Goal: Task Accomplishment & Management: Use online tool/utility

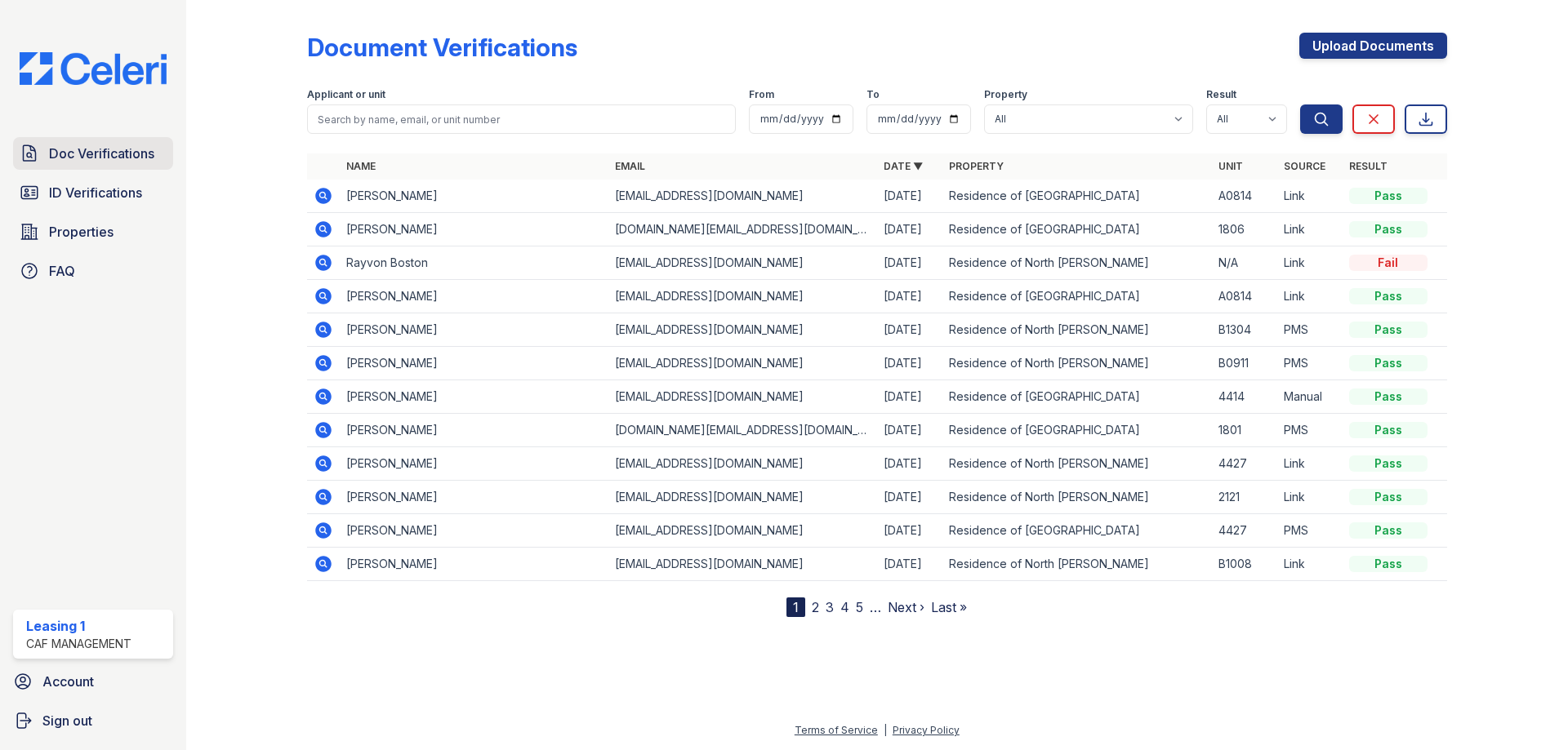
click at [148, 156] on span "Doc Verifications" at bounding box center [102, 153] width 105 height 20
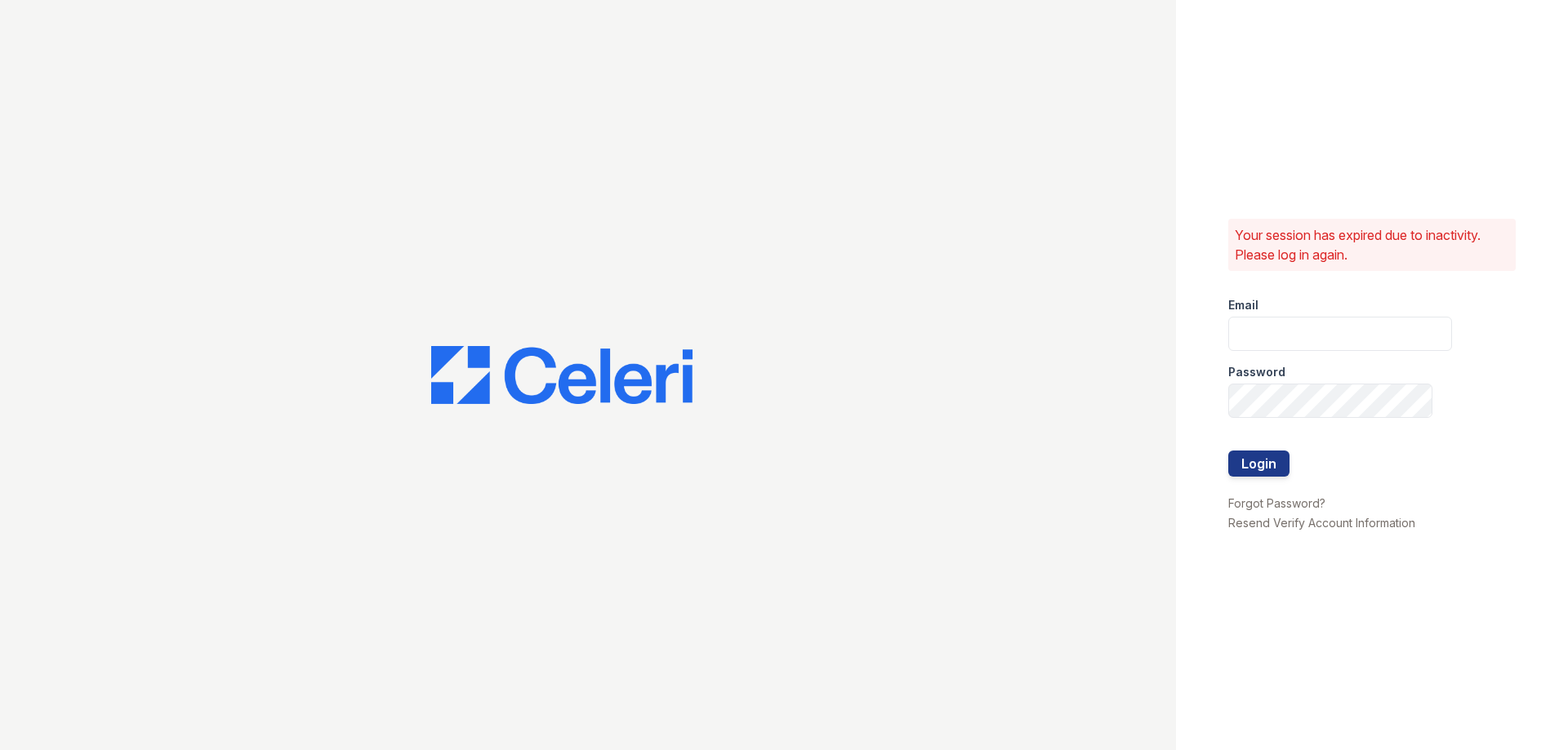
type input "[EMAIL_ADDRESS][DOMAIN_NAME]"
click at [1274, 463] on button "Login" at bounding box center [1258, 463] width 61 height 26
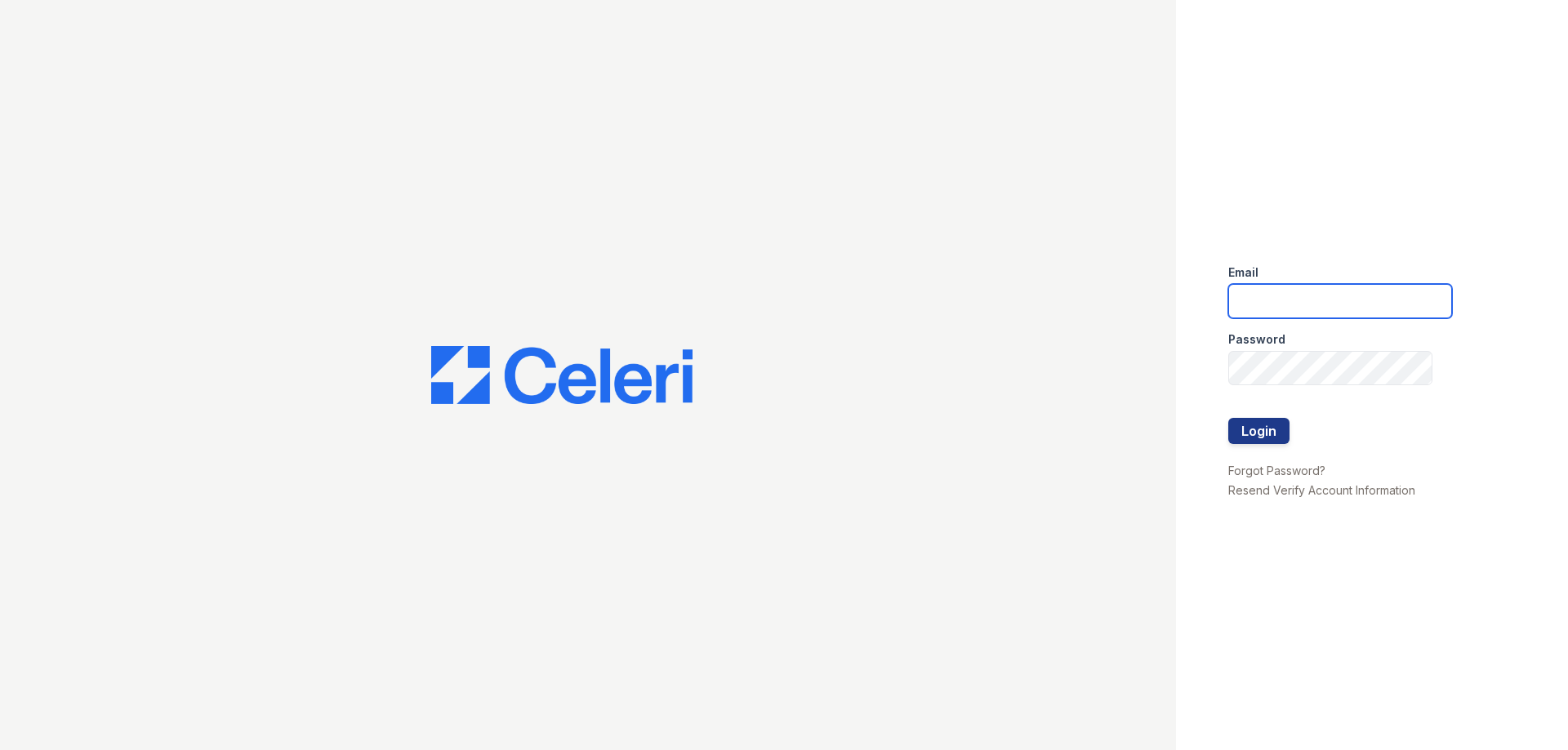
type input "residence1@cafmanagement.com"
click at [1270, 432] on button "Login" at bounding box center [1258, 431] width 61 height 26
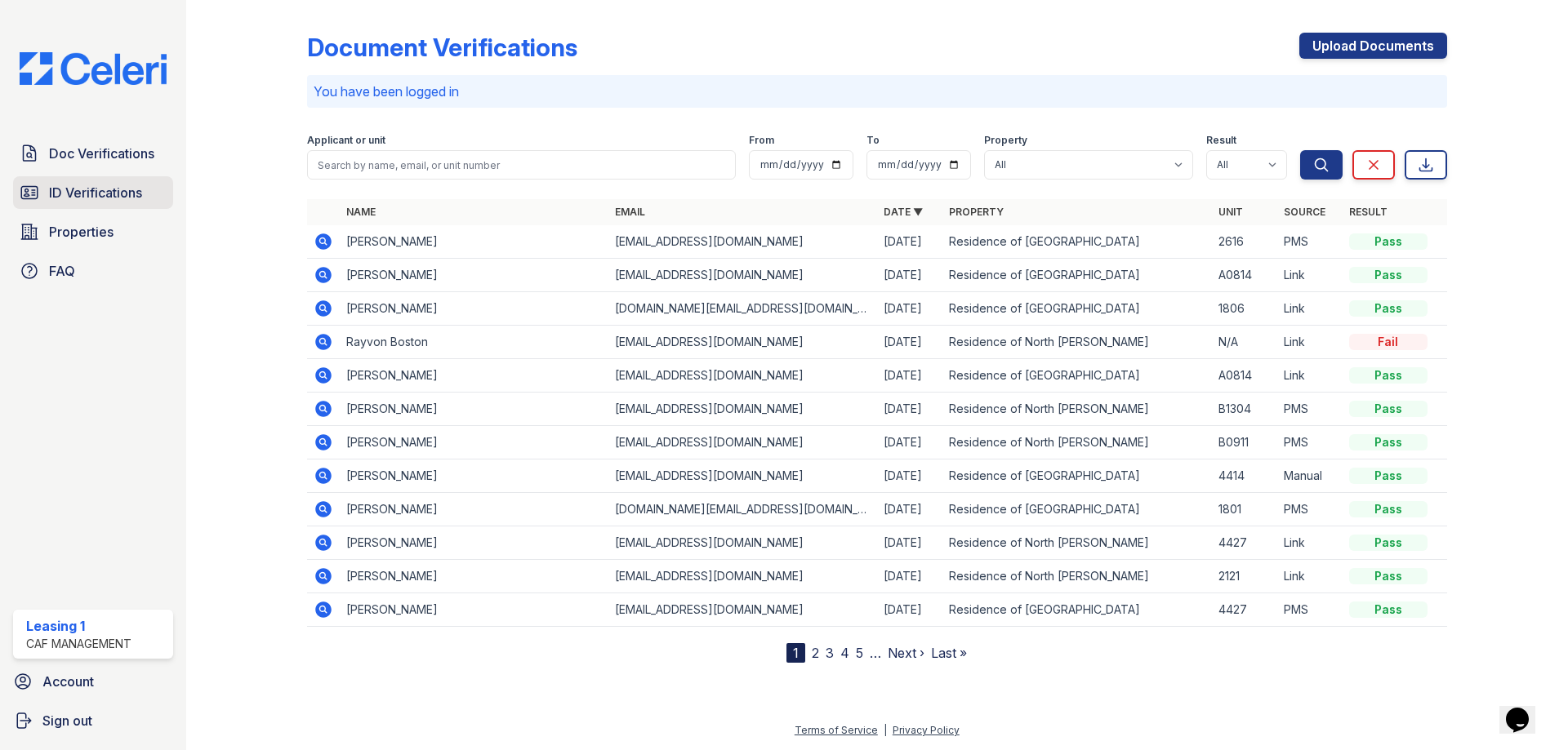
click at [54, 196] on span "ID Verifications" at bounding box center [95, 192] width 93 height 20
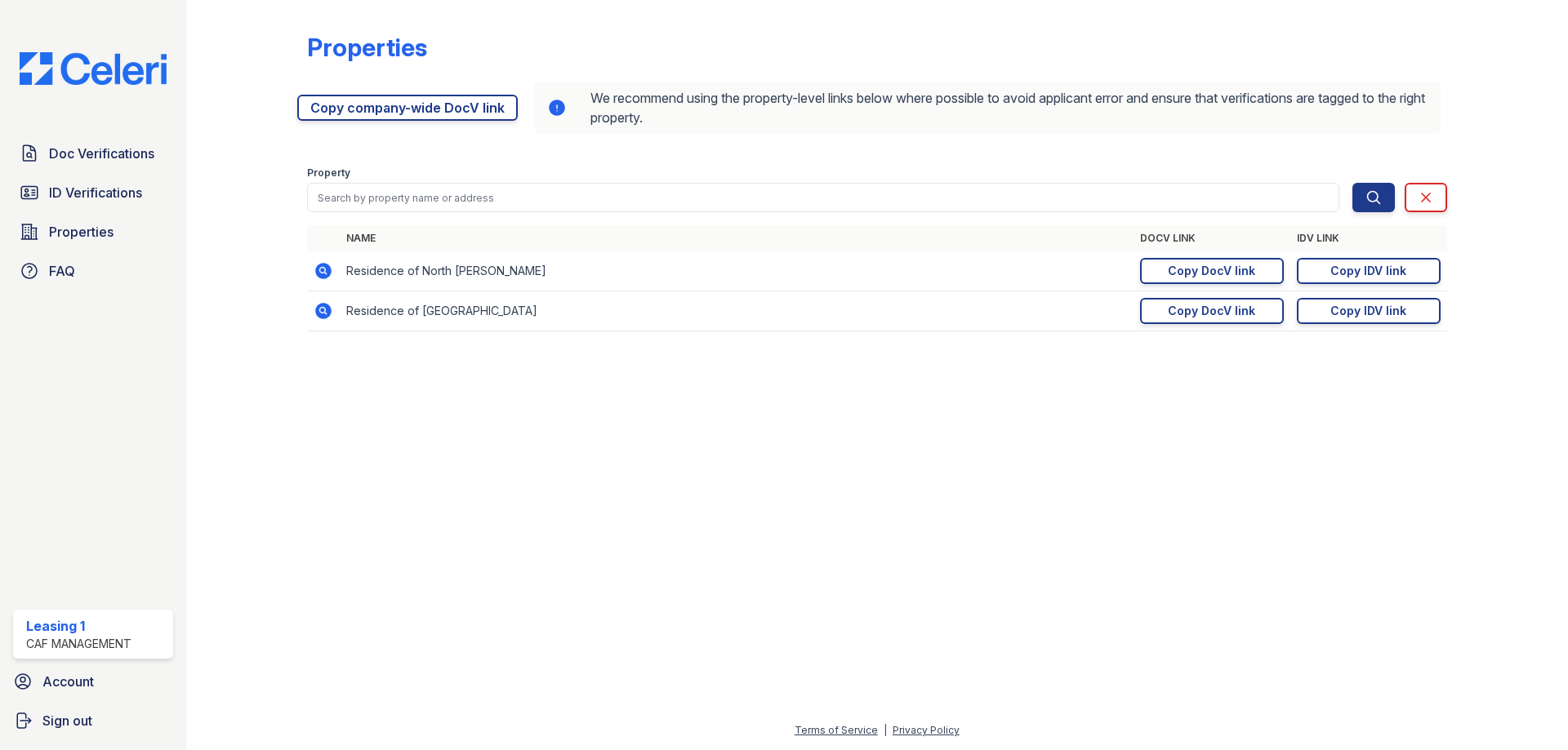
click at [316, 269] on icon at bounding box center [323, 270] width 16 height 16
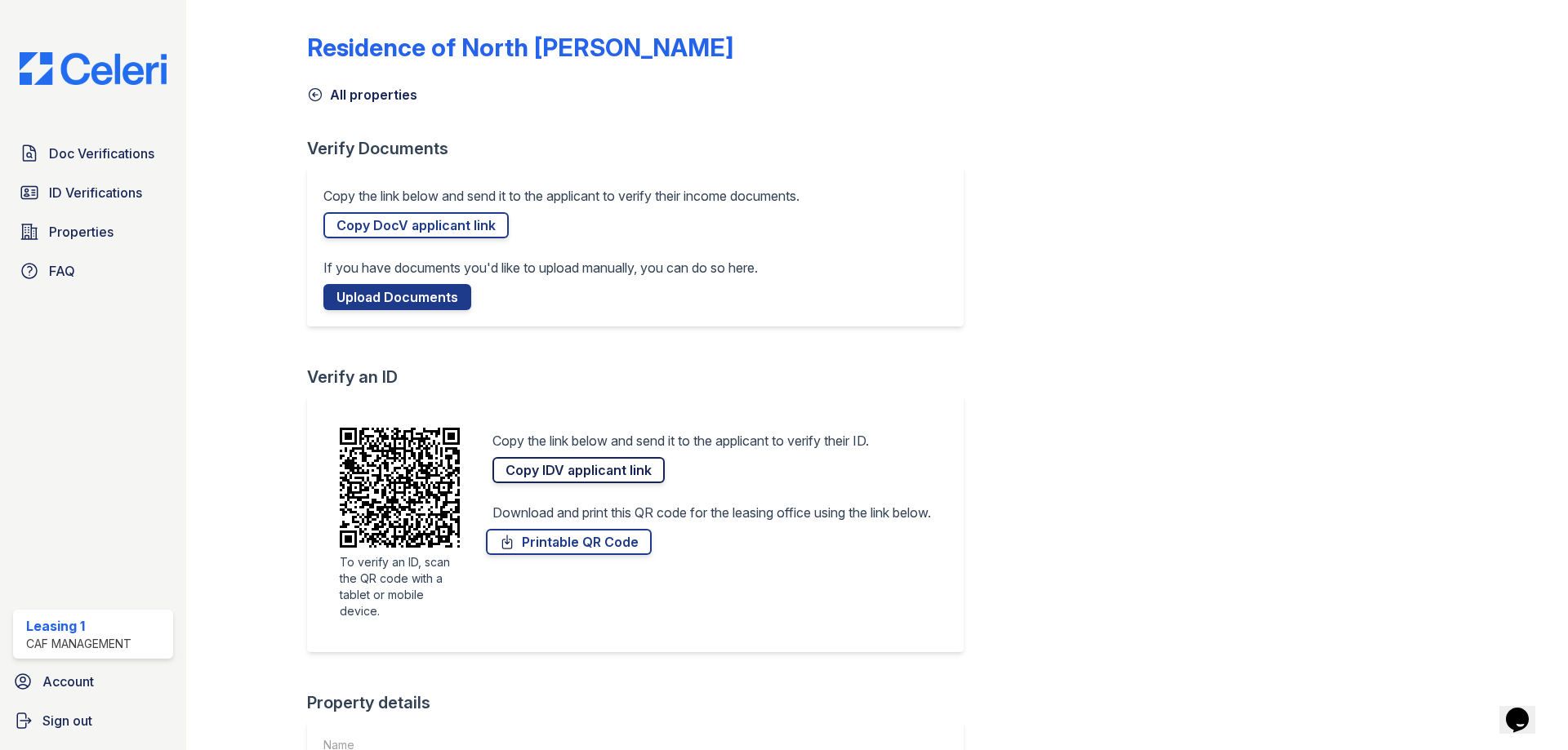
click at [562, 473] on link "Copy IDV applicant link" at bounding box center [578, 470] width 173 height 26
click at [118, 140] on link "Doc Verifications" at bounding box center [93, 153] width 160 height 32
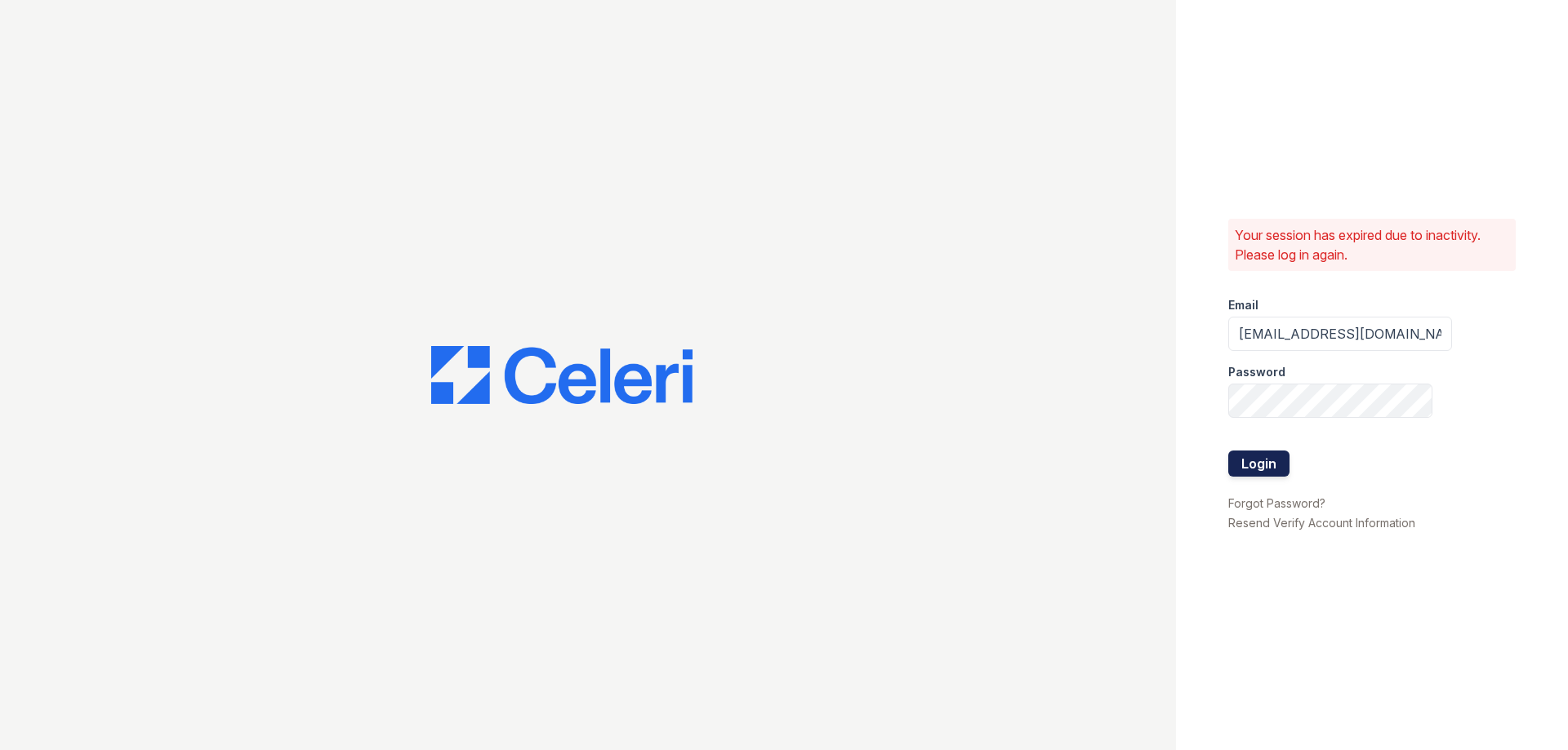
click at [1275, 466] on button "Login" at bounding box center [1258, 463] width 61 height 26
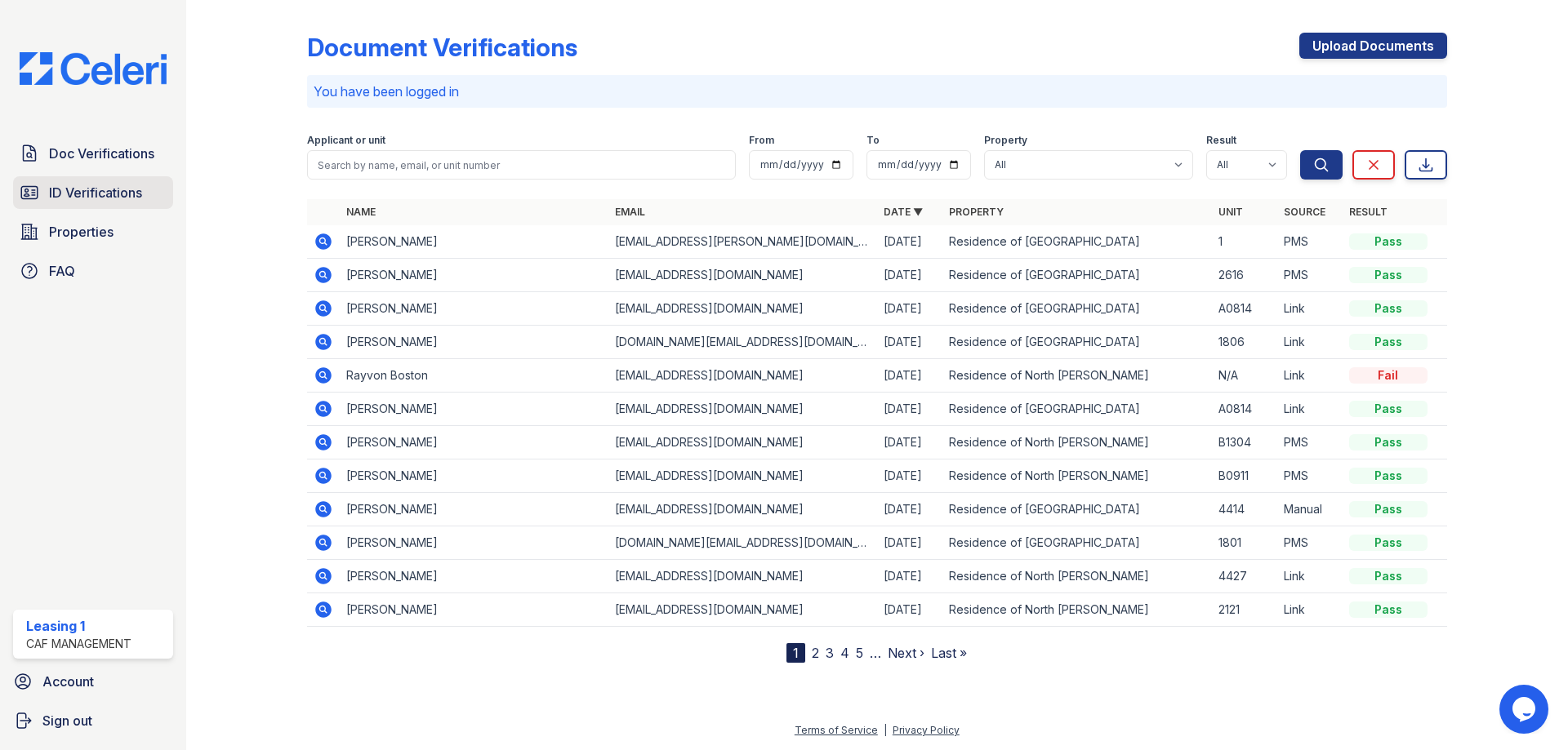
click at [139, 201] on span "ID Verifications" at bounding box center [95, 192] width 93 height 20
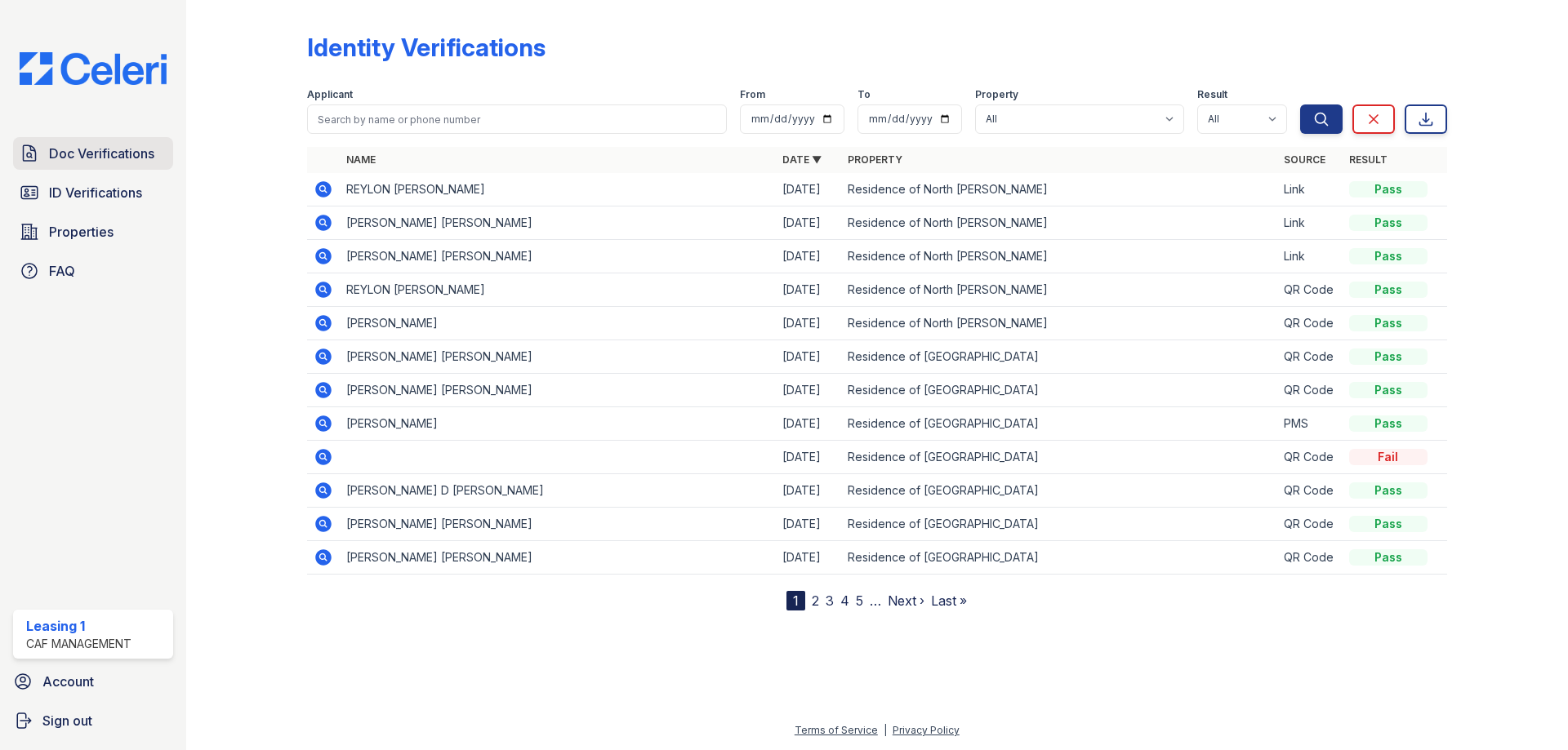
click at [142, 154] on span "Doc Verifications" at bounding box center [102, 153] width 105 height 20
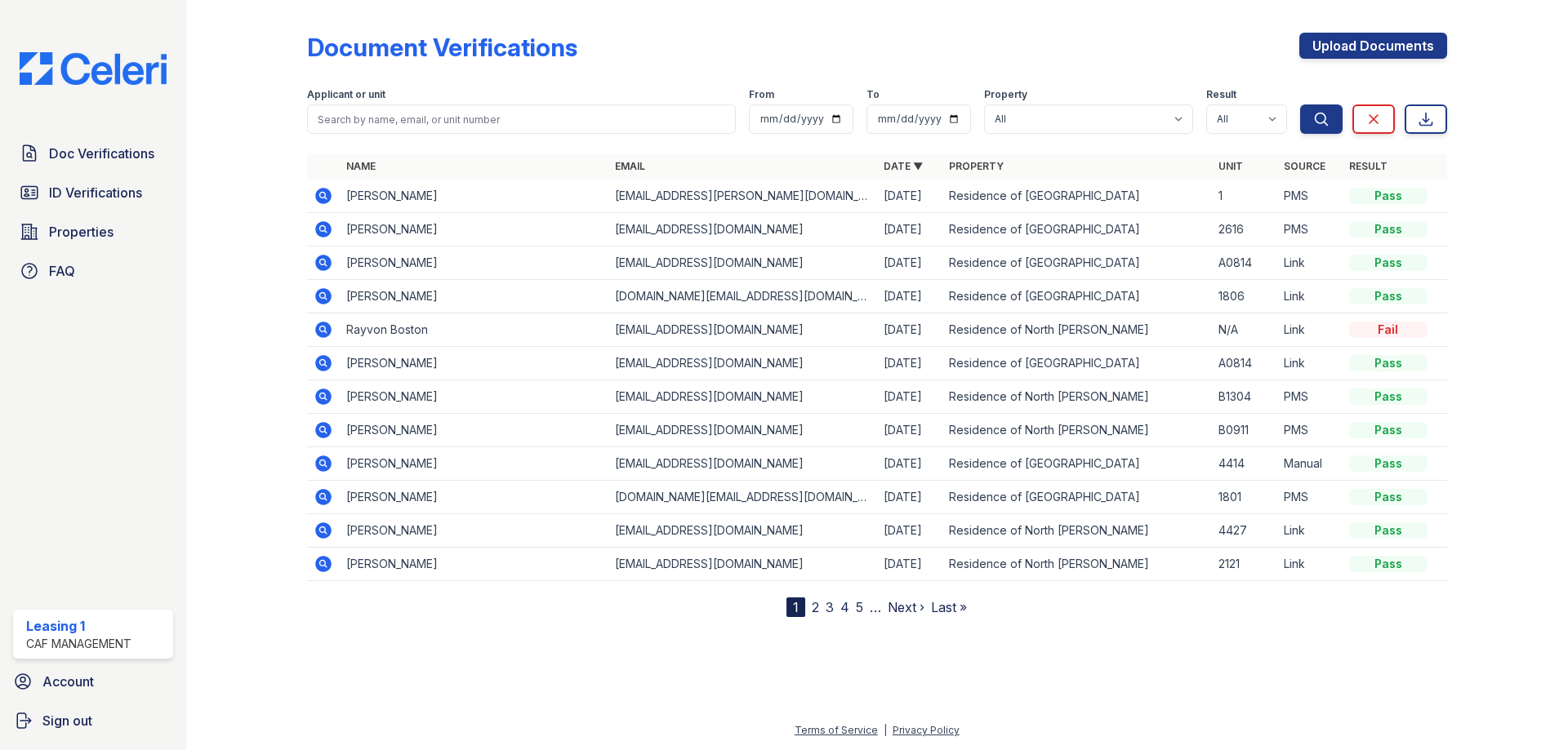
click at [319, 190] on icon at bounding box center [323, 196] width 16 height 16
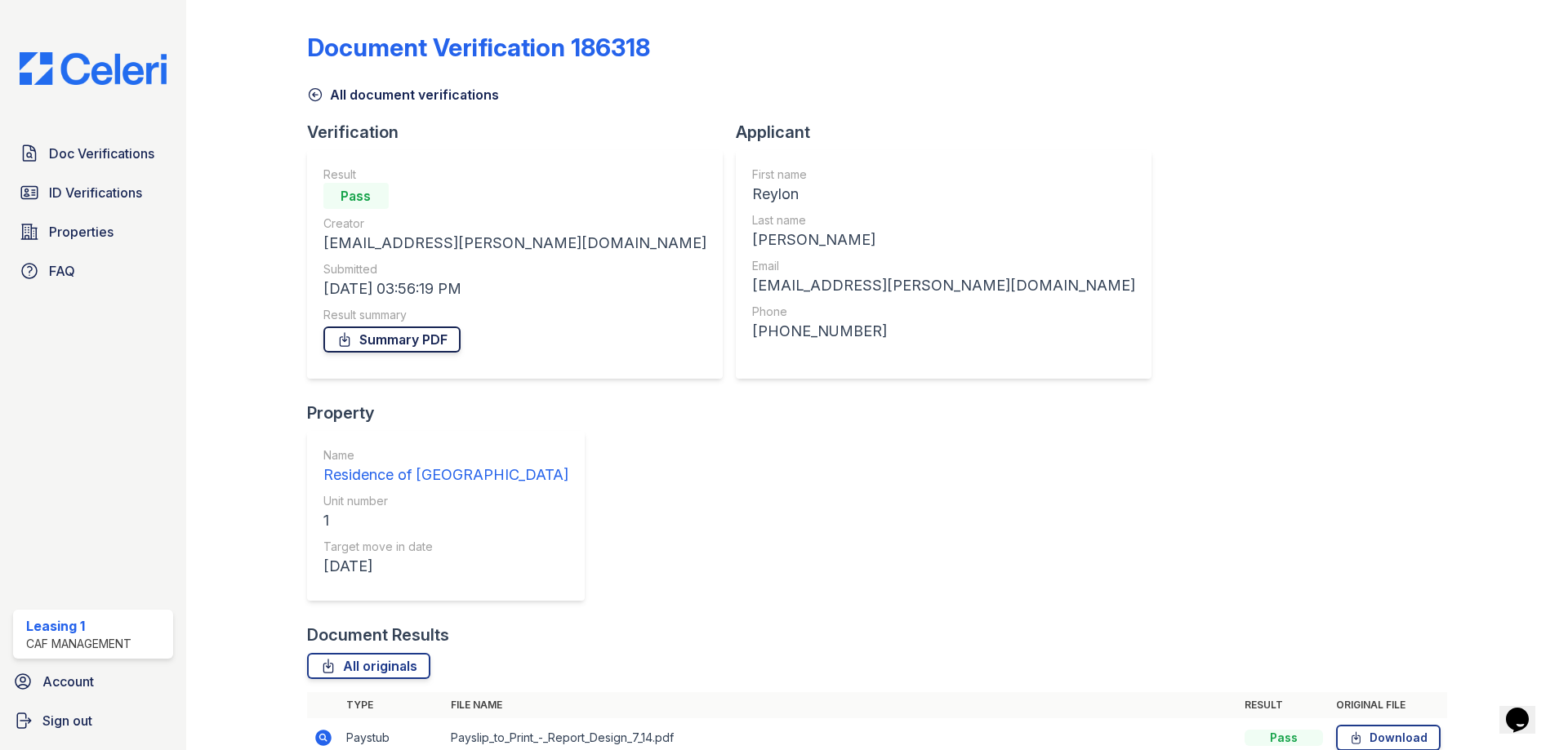
click at [398, 334] on link "Summary PDF" at bounding box center [391, 339] width 137 height 26
click at [87, 191] on span "ID Verifications" at bounding box center [95, 192] width 93 height 20
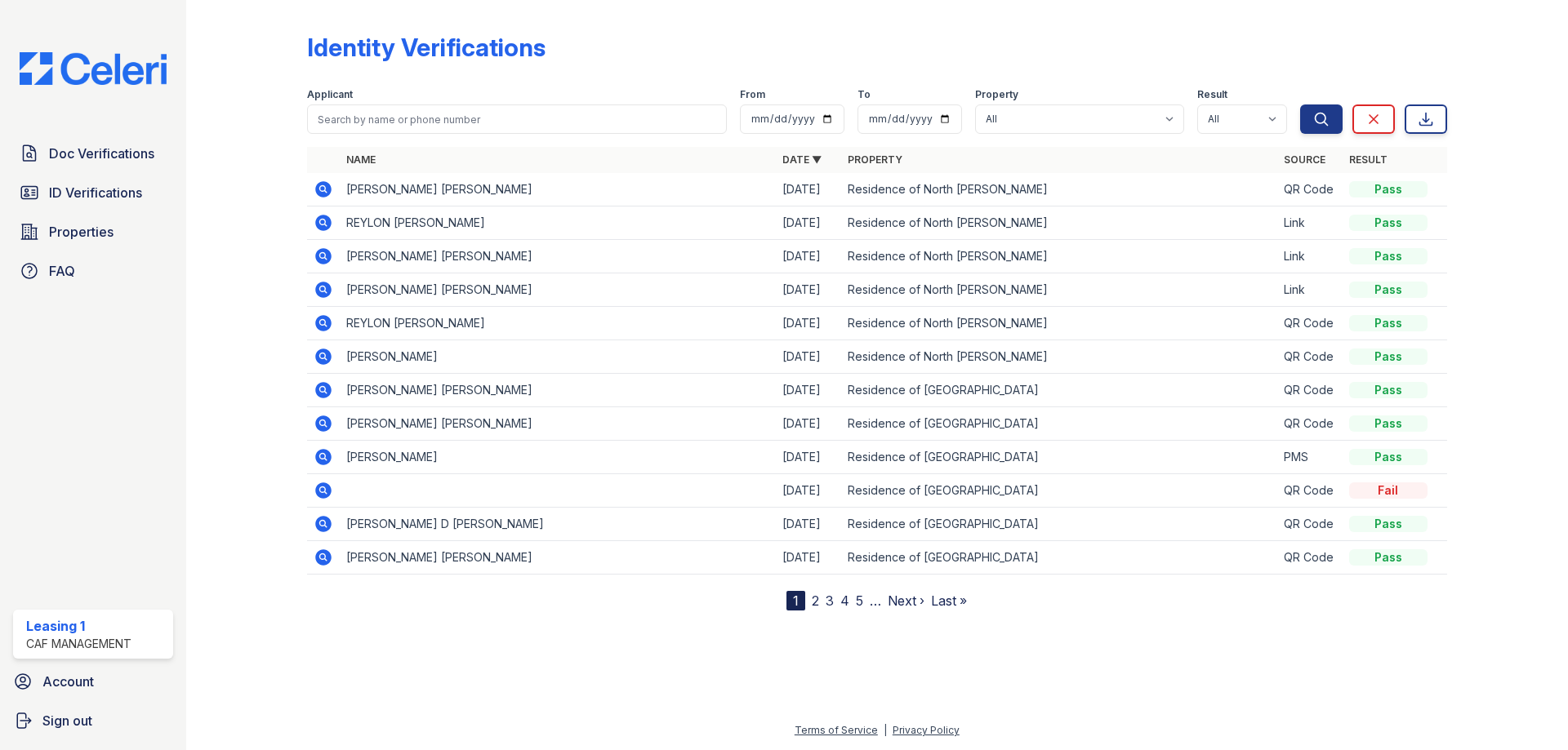
click at [319, 223] on icon at bounding box center [323, 223] width 20 height 20
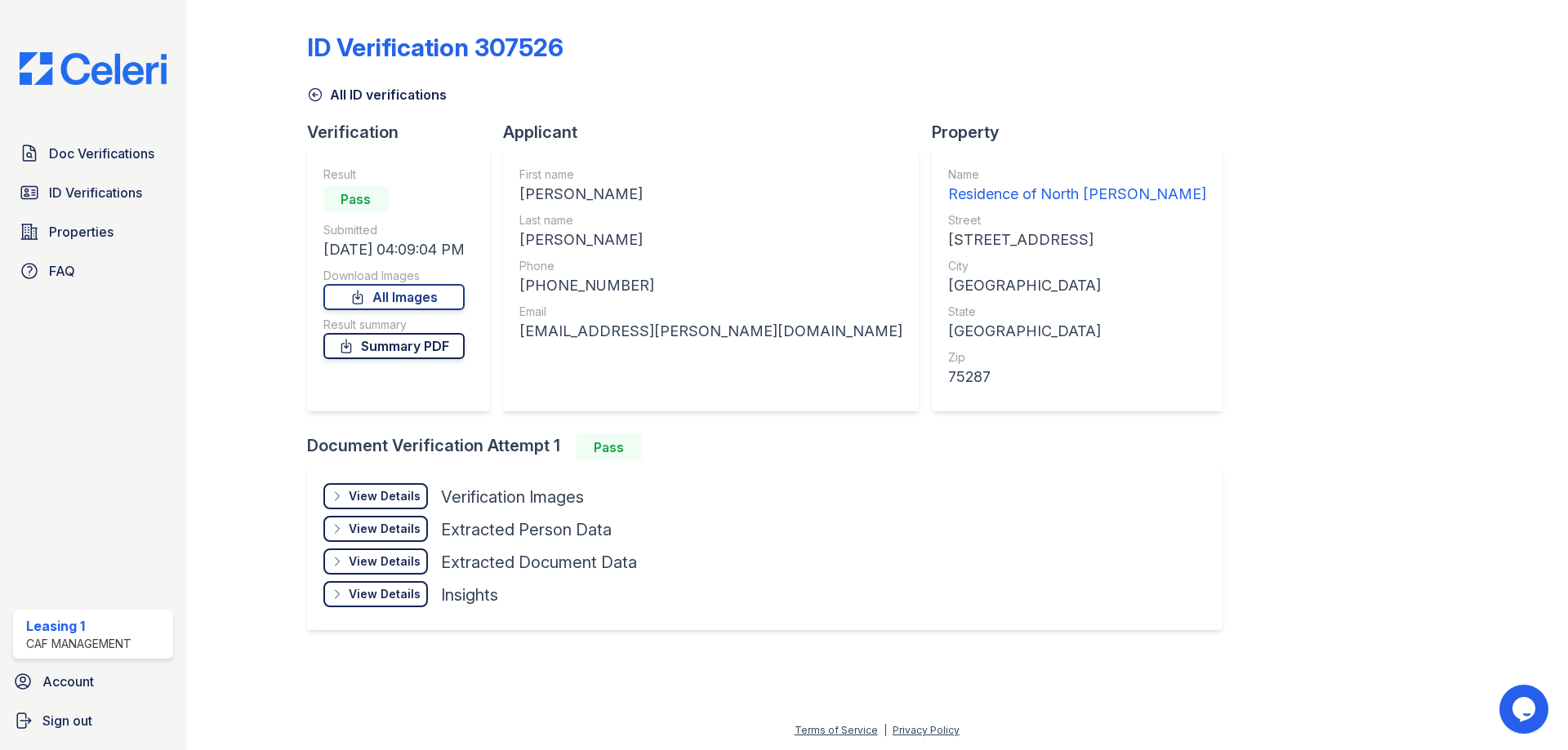
click at [430, 345] on link "Summary PDF" at bounding box center [394, 346] width 141 height 26
click at [413, 298] on link "All Images" at bounding box center [394, 297] width 141 height 26
